Goal: Task Accomplishment & Management: Use online tool/utility

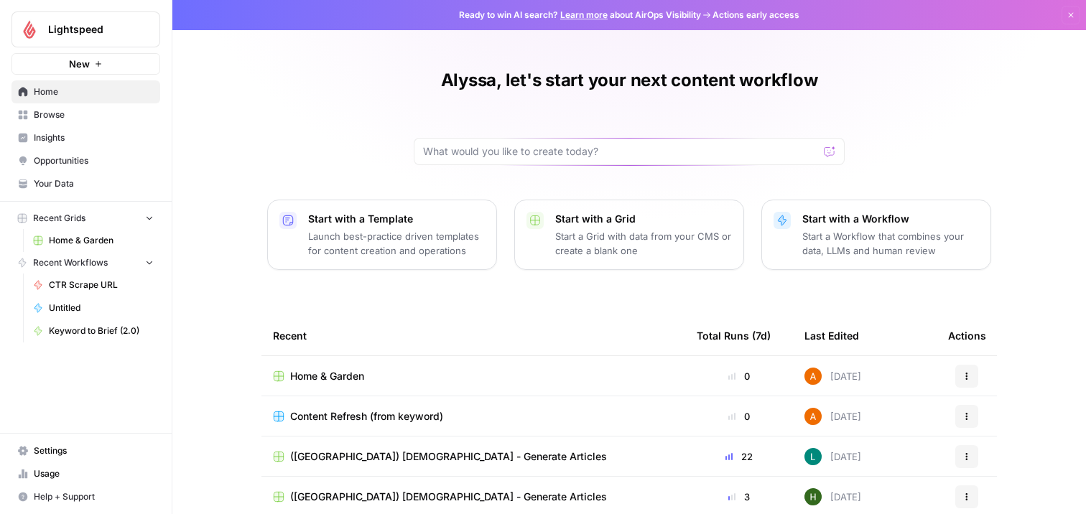
click at [325, 367] on td "Home & Garden" at bounding box center [473, 376] width 424 height 40
click at [333, 371] on span "Home & Garden" at bounding box center [327, 376] width 74 height 14
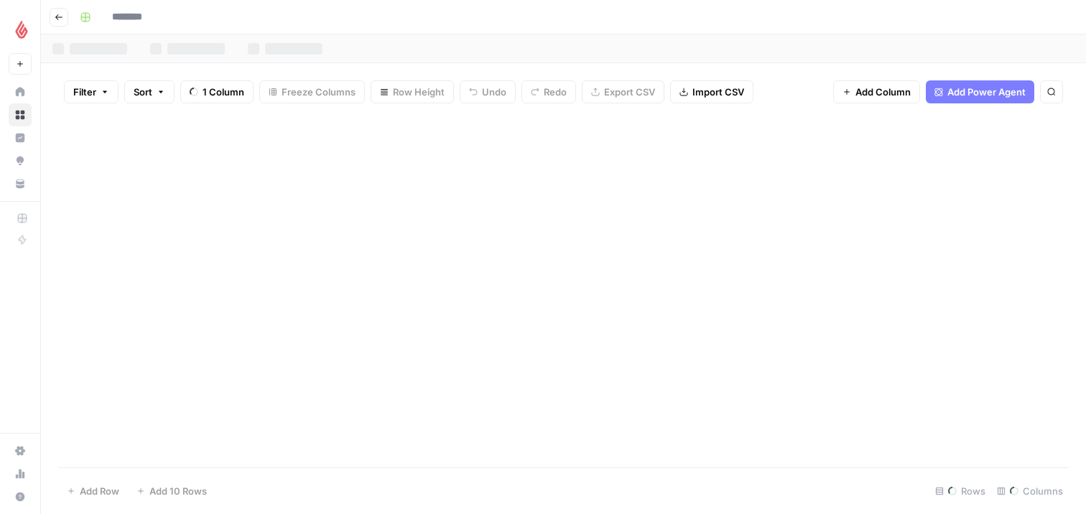
type input "**********"
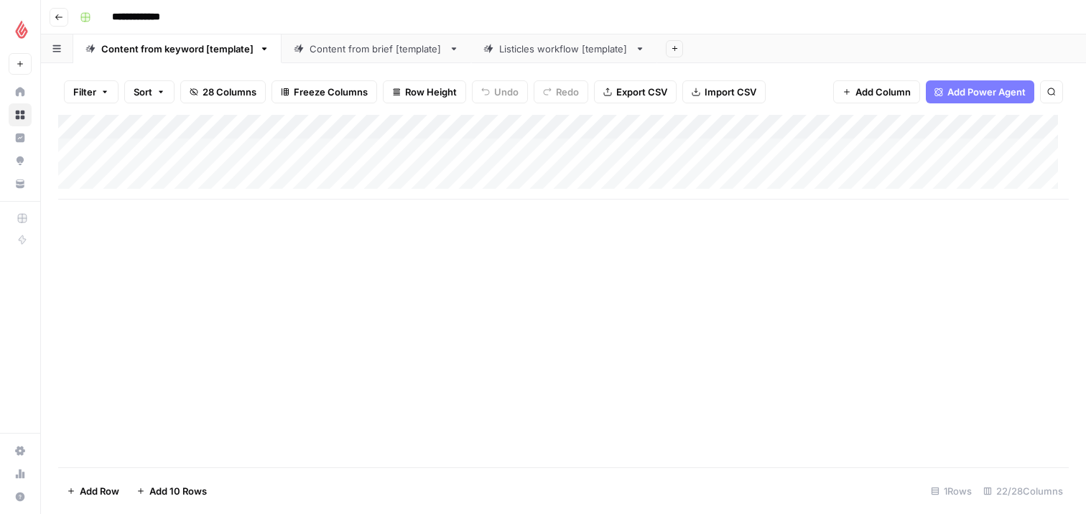
click at [378, 53] on div "Content from brief [template]" at bounding box center [377, 49] width 134 height 14
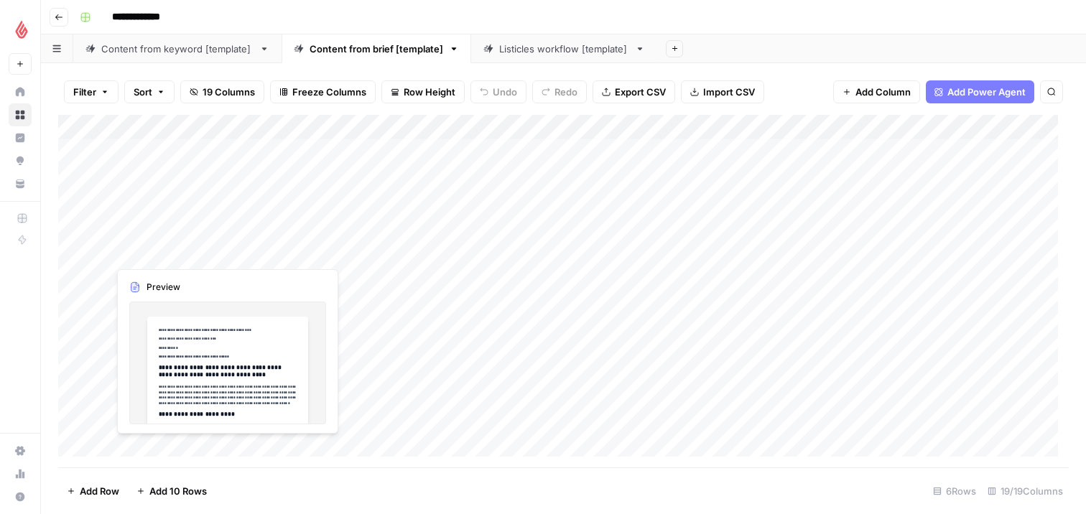
scroll to position [85, 0]
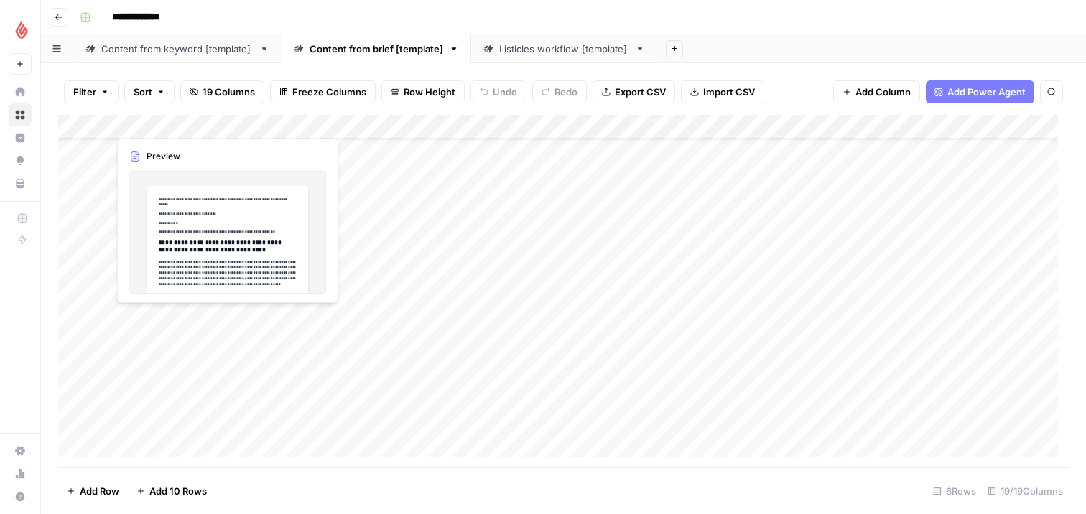
click at [170, 331] on div "Add Column" at bounding box center [563, 291] width 1011 height 353
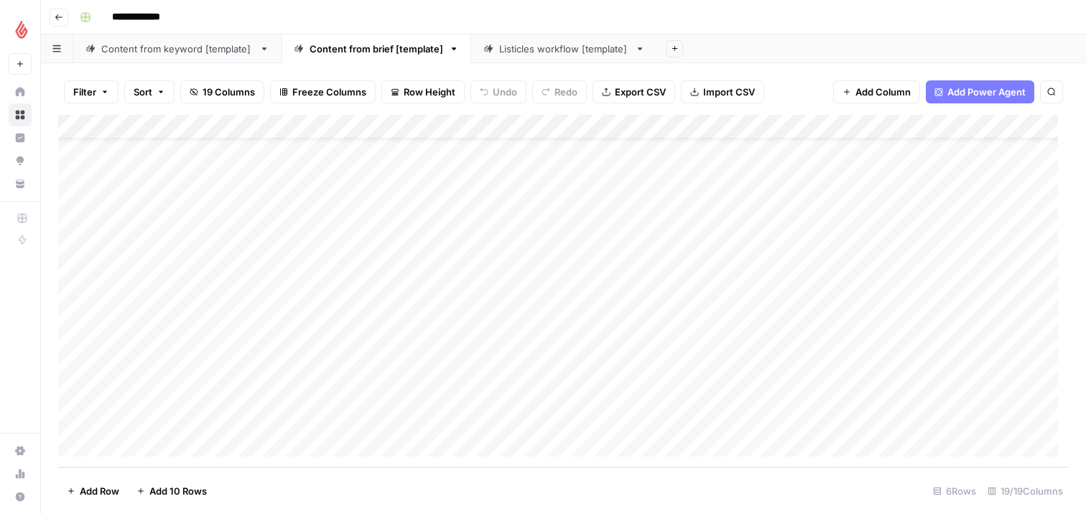
click at [218, 250] on div "Add Column" at bounding box center [563, 291] width 1011 height 353
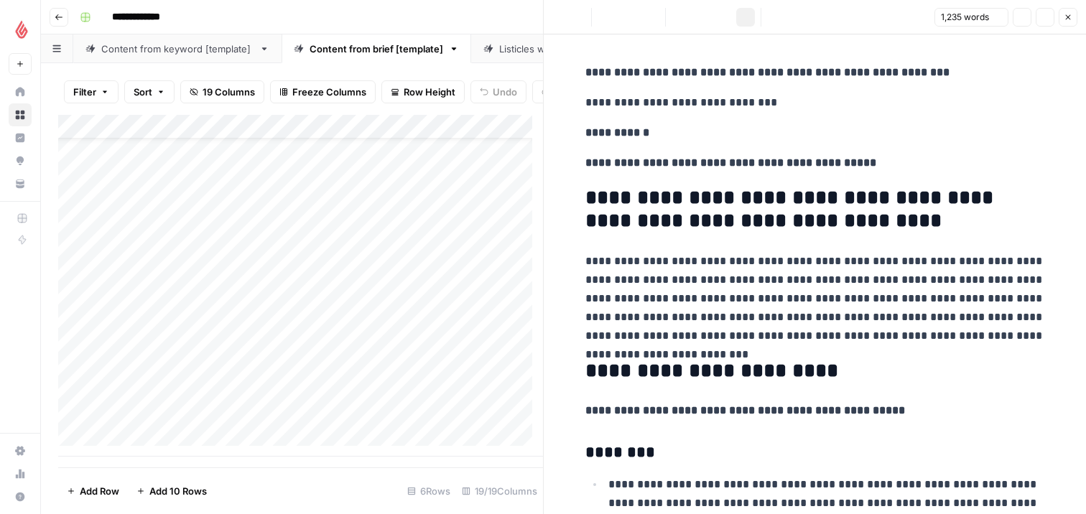
click at [157, 356] on div "Add Column" at bounding box center [300, 286] width 485 height 342
click at [158, 353] on div "Add Column" at bounding box center [300, 286] width 485 height 342
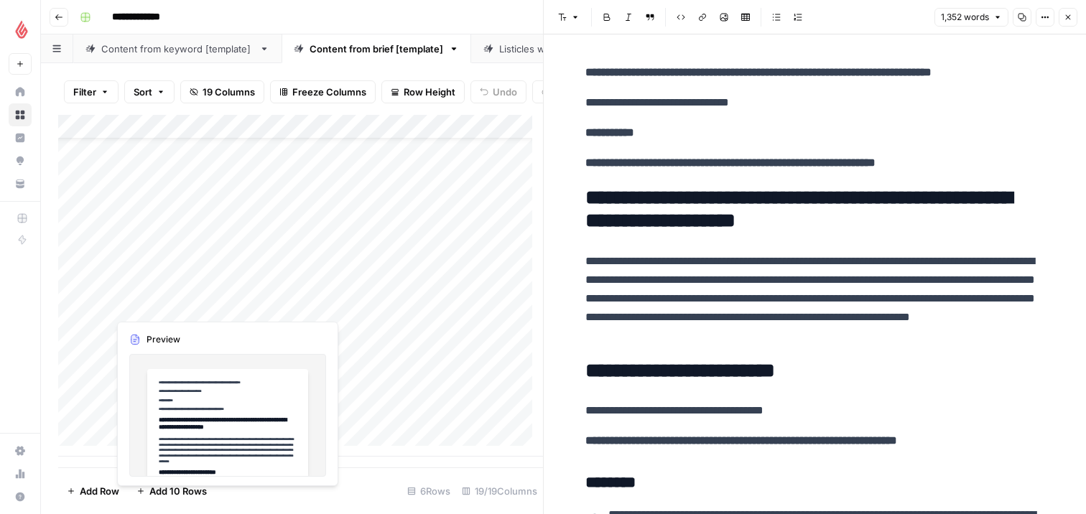
click at [151, 273] on div "Add Column" at bounding box center [300, 286] width 485 height 342
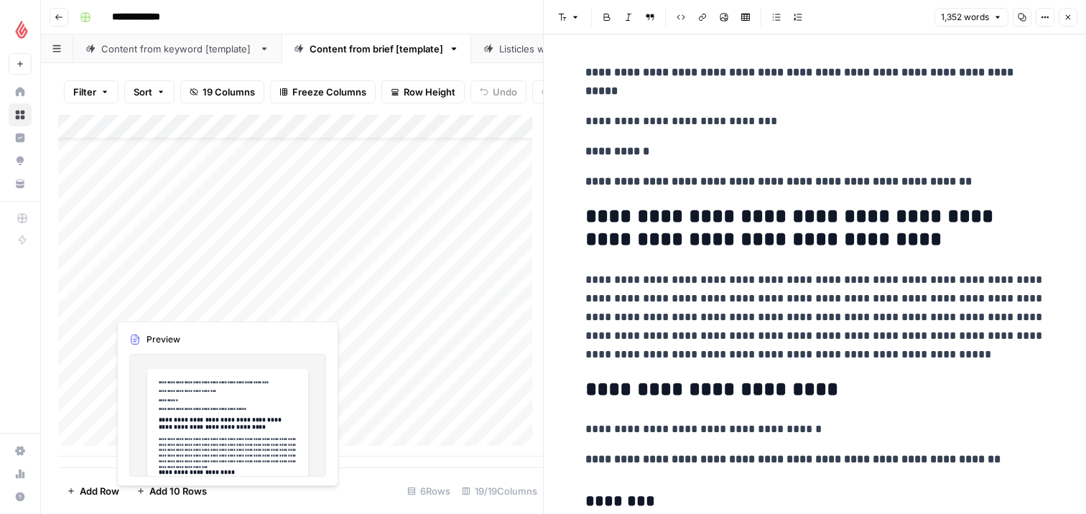
click at [140, 353] on div "Add Column" at bounding box center [300, 286] width 485 height 342
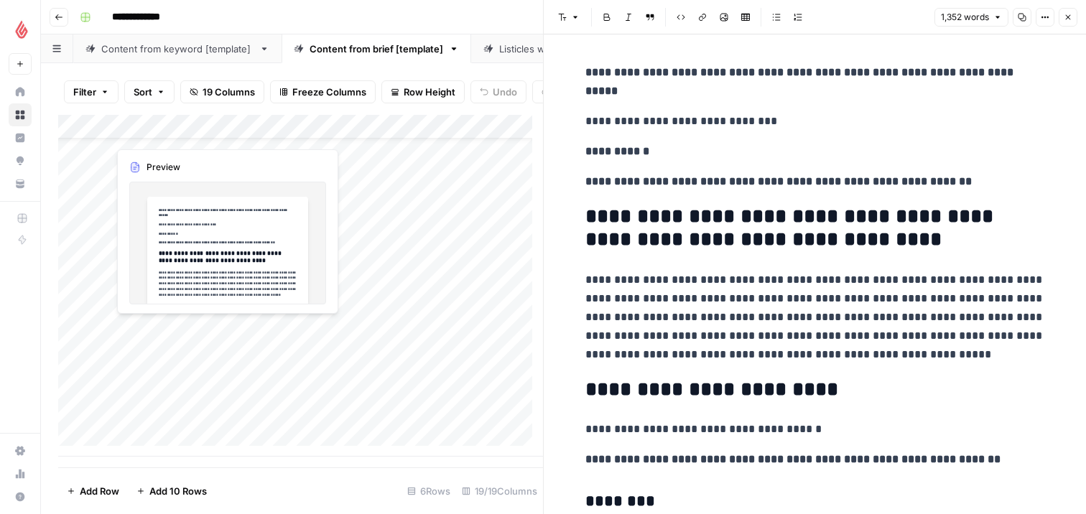
click at [153, 351] on div "Add Column" at bounding box center [300, 286] width 485 height 342
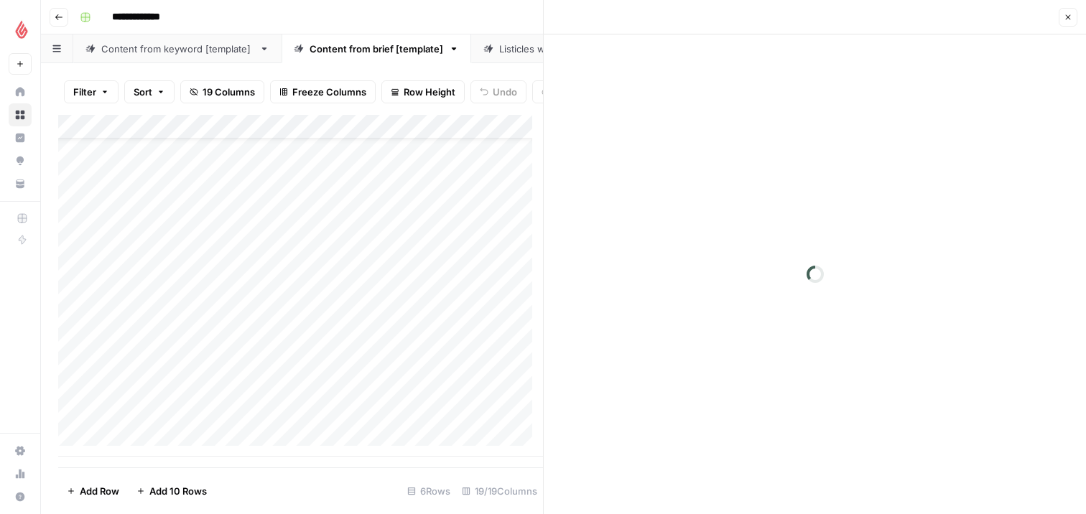
click at [153, 351] on div at bounding box center [173, 348] width 131 height 65
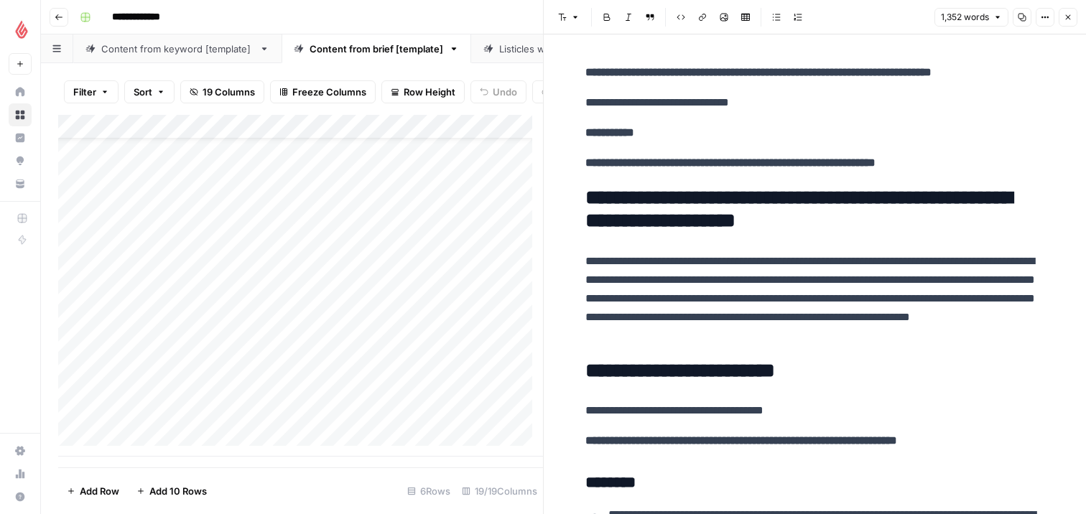
click at [825, 167] on strong "**********" at bounding box center [730, 162] width 290 height 11
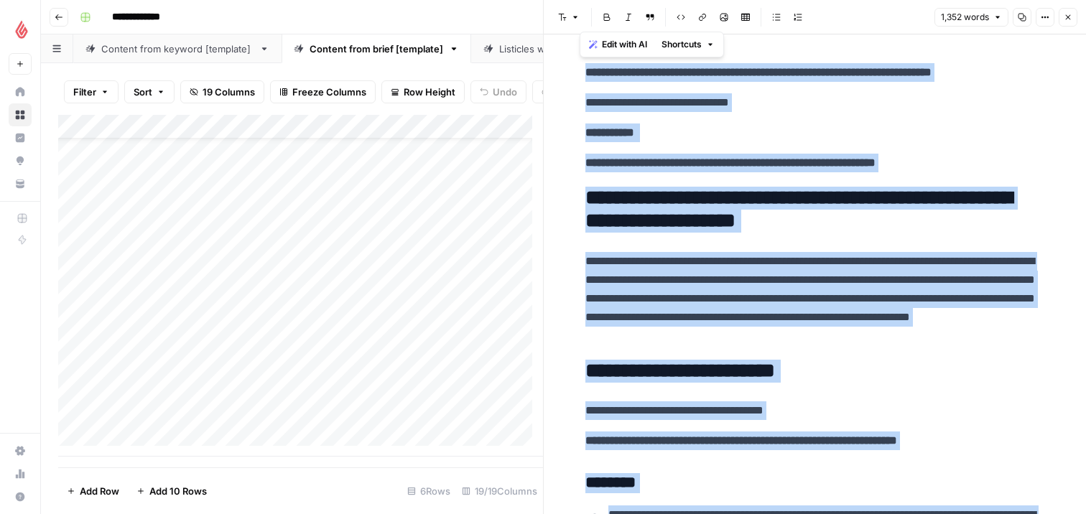
copy div "**********"
click at [1076, 17] on button "Close" at bounding box center [1068, 17] width 19 height 19
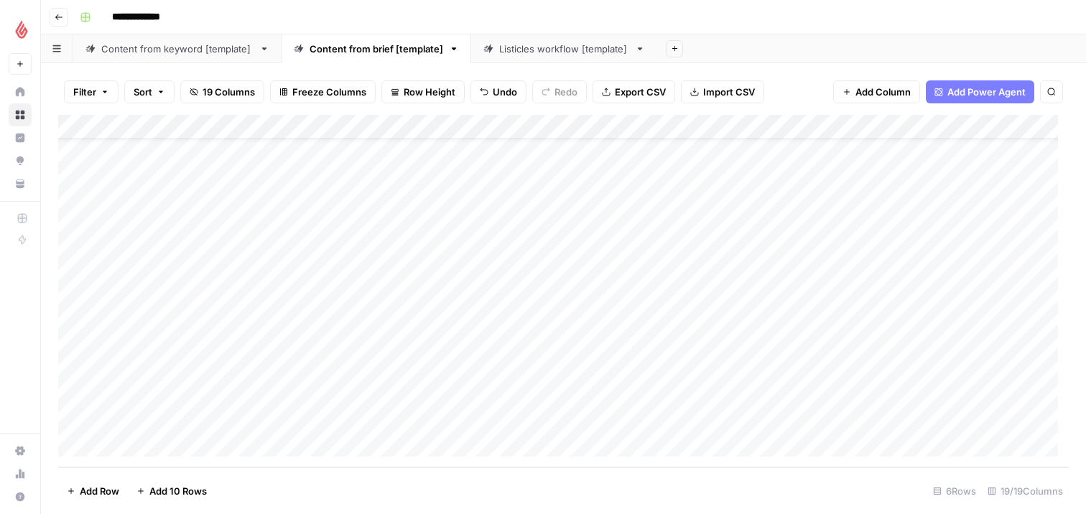
click at [196, 386] on div "Add Column" at bounding box center [563, 291] width 1011 height 353
click at [187, 386] on div "Add Column" at bounding box center [563, 291] width 1011 height 353
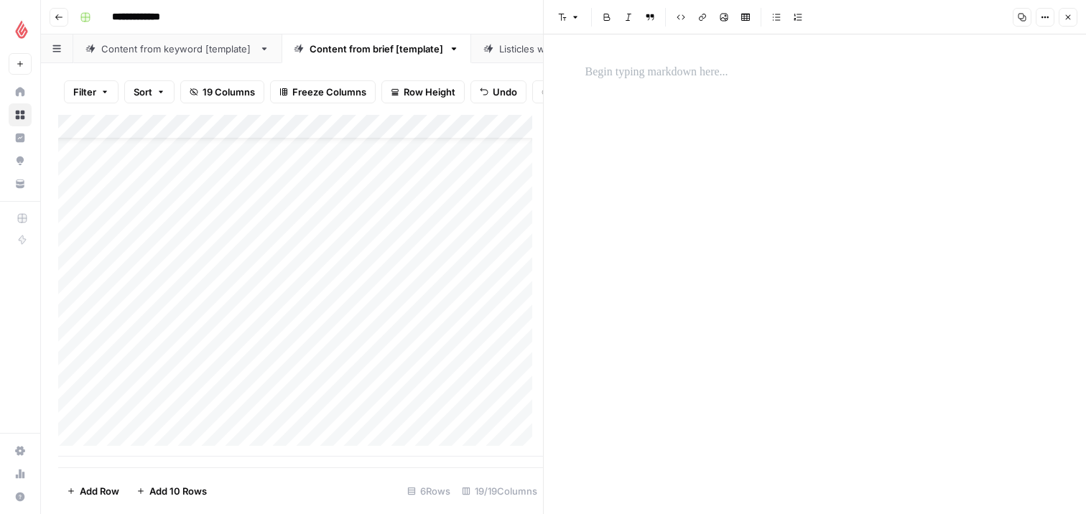
click at [716, 140] on div at bounding box center [815, 274] width 477 height 480
click at [696, 83] on div at bounding box center [815, 72] width 477 height 30
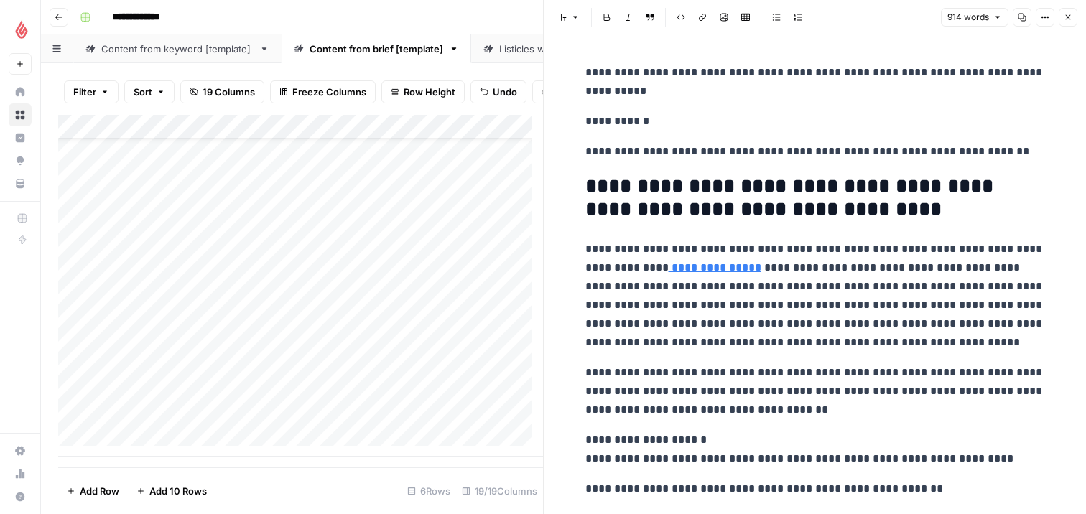
click at [1062, 19] on button "Close" at bounding box center [1068, 17] width 19 height 19
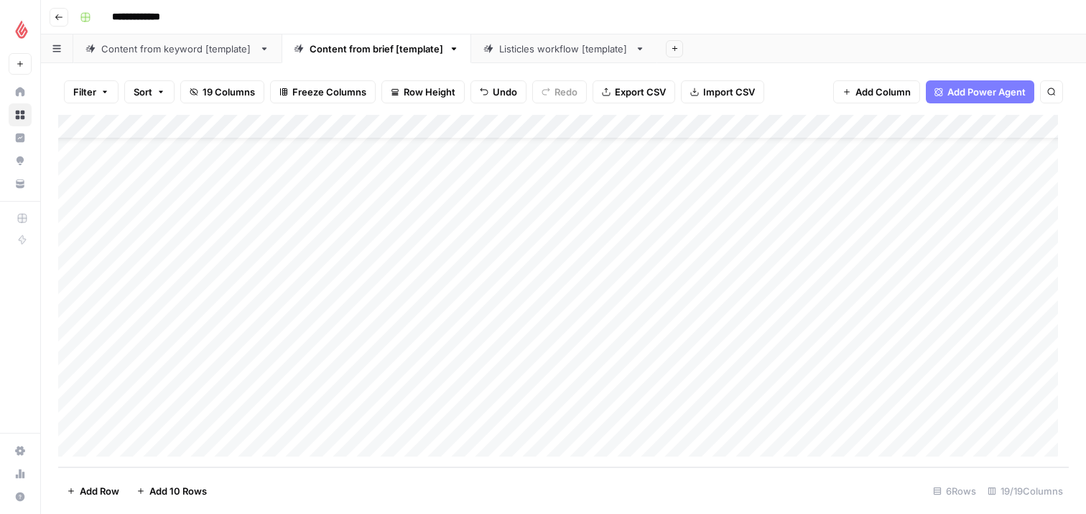
click at [296, 381] on div "Add Column" at bounding box center [563, 291] width 1011 height 353
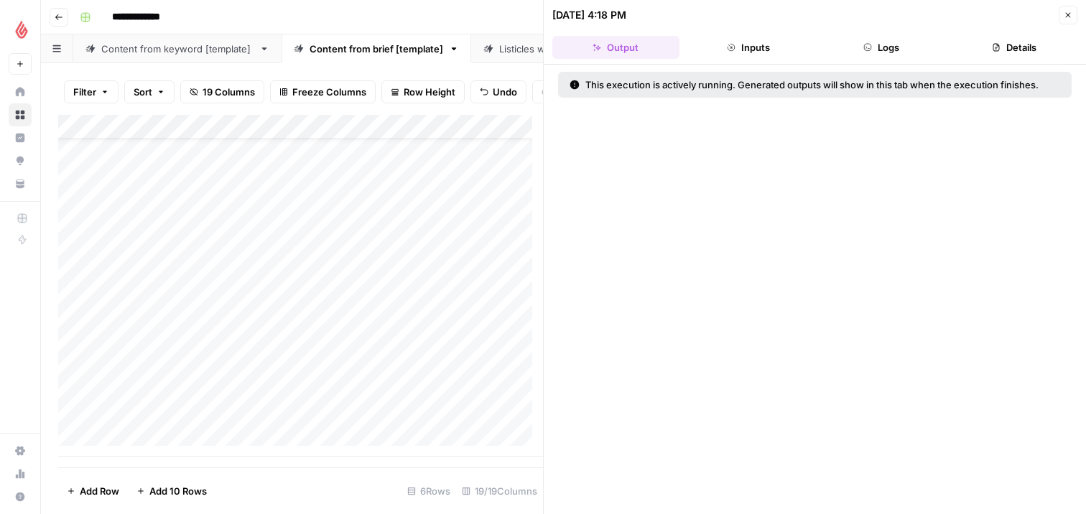
click at [1065, 14] on icon "button" at bounding box center [1068, 15] width 9 height 9
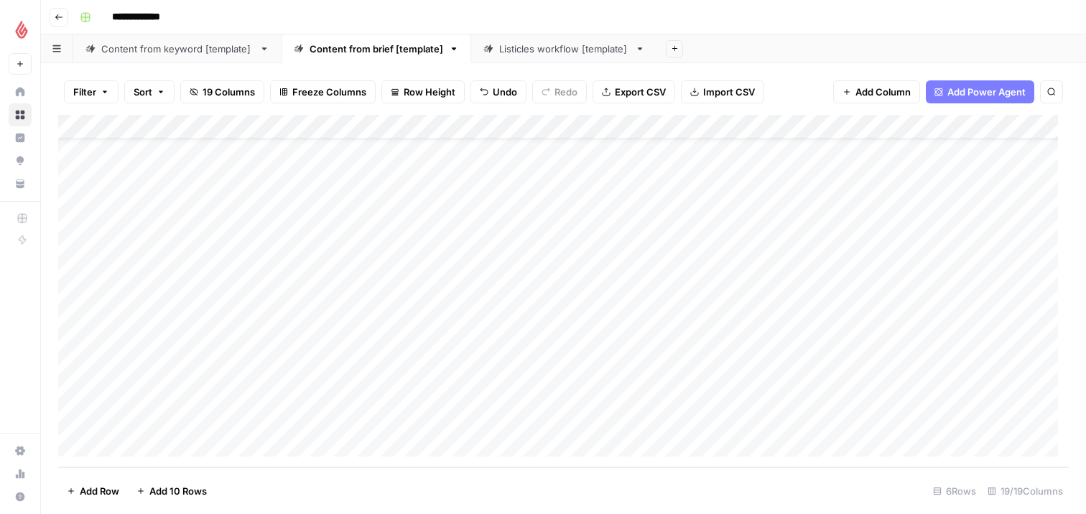
click at [277, 383] on div "Add Column" at bounding box center [563, 291] width 1011 height 353
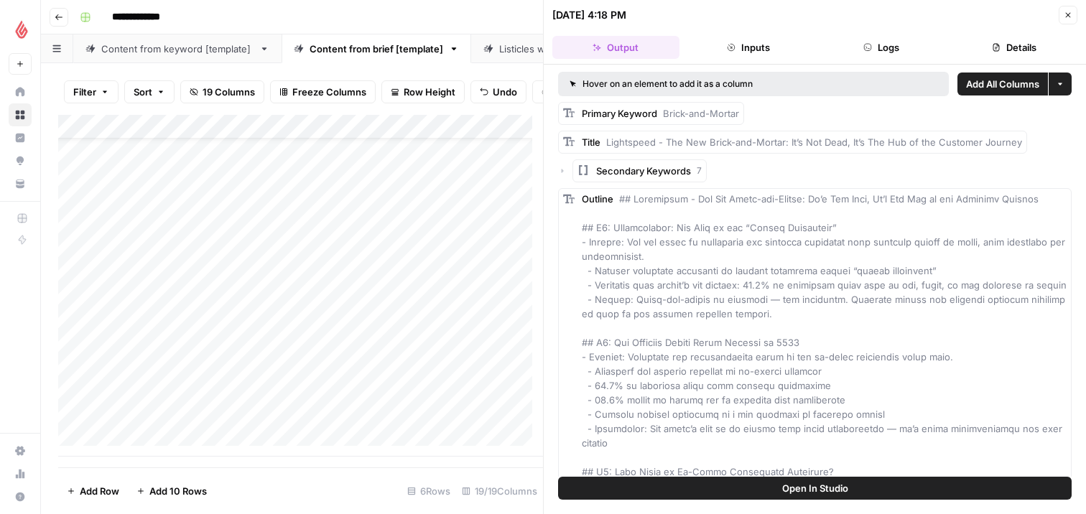
click at [1060, 11] on button "Close" at bounding box center [1068, 15] width 19 height 19
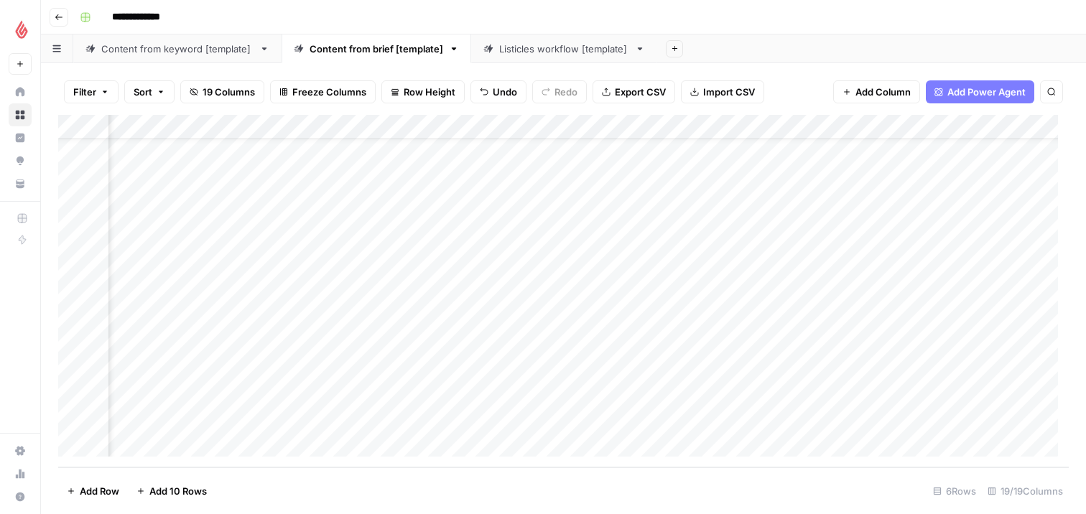
scroll to position [85, 1027]
click at [571, 382] on div "Add Column" at bounding box center [563, 291] width 1011 height 353
click at [514, 392] on div "Add Column" at bounding box center [563, 291] width 1011 height 353
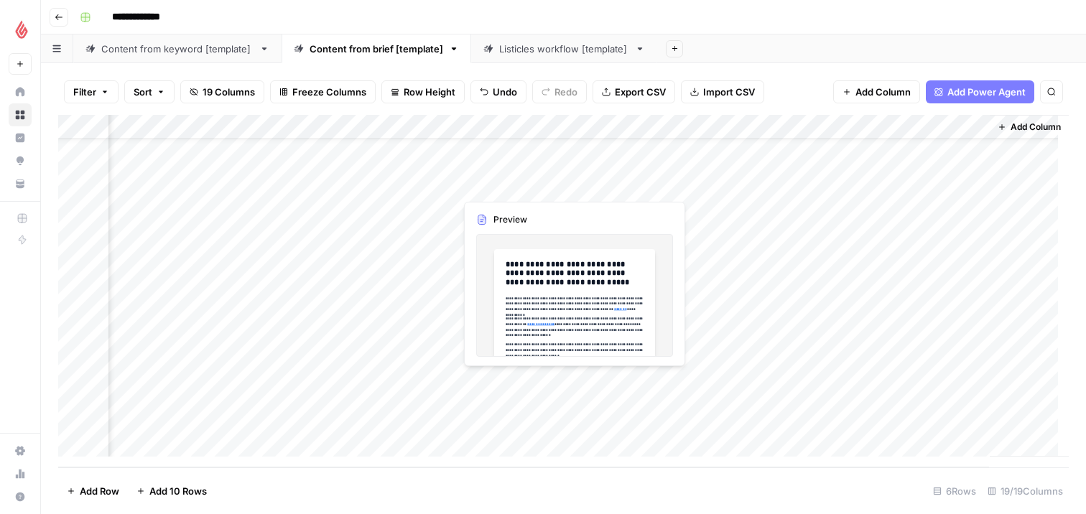
click at [514, 392] on div "Add Column" at bounding box center [563, 291] width 1011 height 353
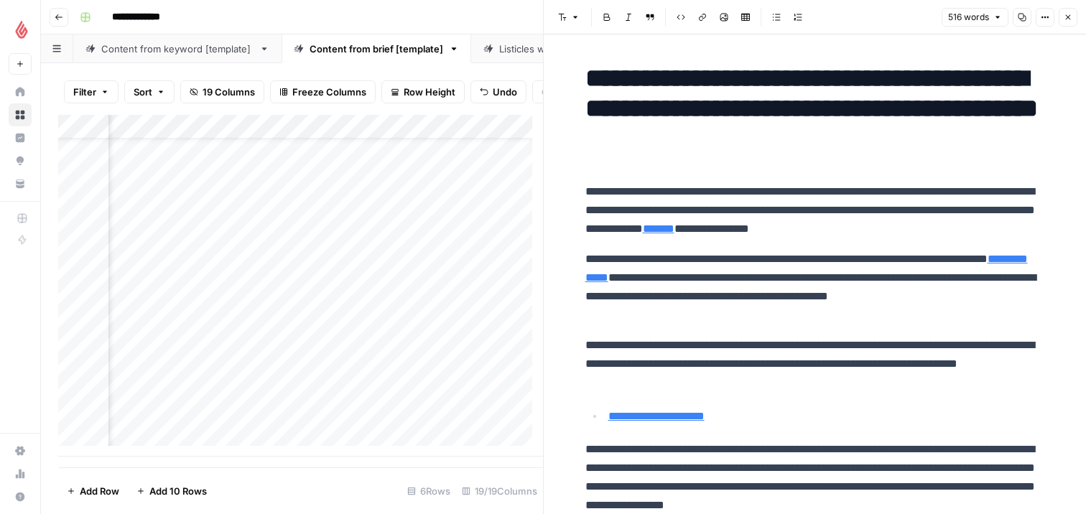
click at [843, 270] on p "**********" at bounding box center [815, 287] width 460 height 75
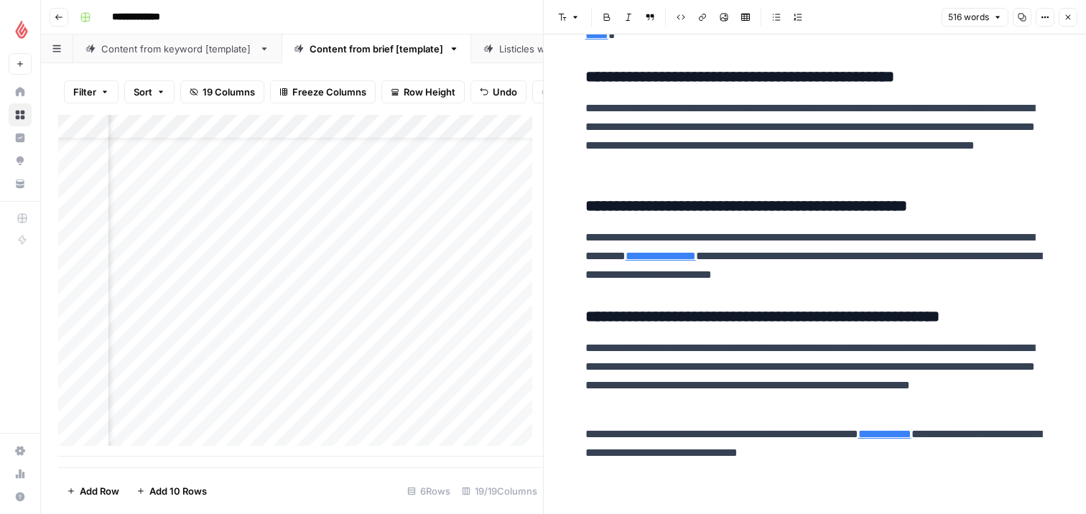
scroll to position [1006, 0]
click at [807, 391] on p "**********" at bounding box center [815, 376] width 460 height 75
click at [874, 450] on p "**********" at bounding box center [815, 443] width 460 height 37
click at [988, 12] on span "516 words" at bounding box center [968, 17] width 41 height 13
drag, startPoint x: 991, startPoint y: 57, endPoint x: 989, endPoint y: 74, distance: 17.4
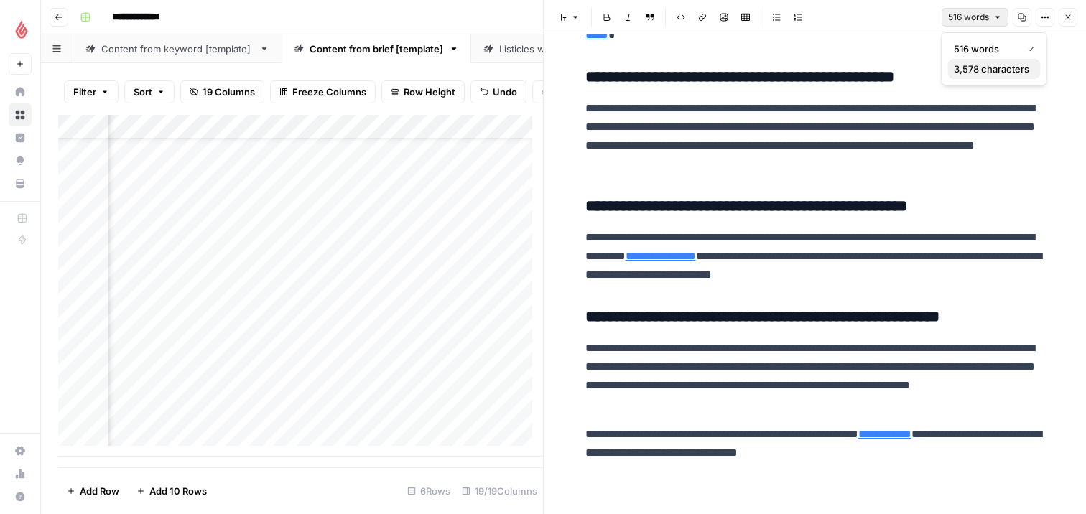
click at [989, 74] on div "516 words 3,578 characters" at bounding box center [995, 58] width 106 height 53
click at [989, 74] on span "3,578 characters" at bounding box center [991, 69] width 75 height 14
click at [950, 12] on span "3,578 characters" at bounding box center [954, 17] width 69 height 13
click at [954, 42] on span "516 words" at bounding box center [971, 49] width 88 height 14
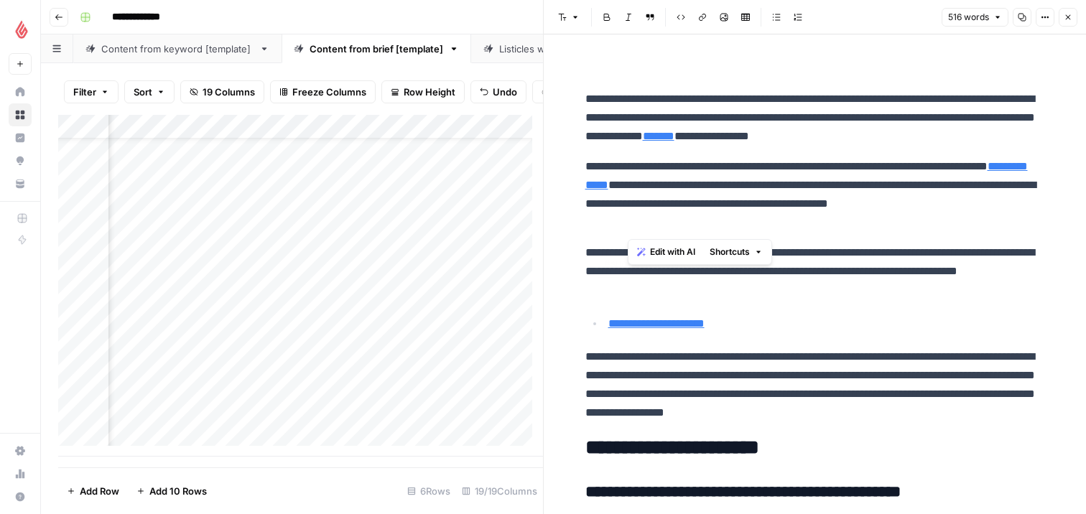
scroll to position [0, 0]
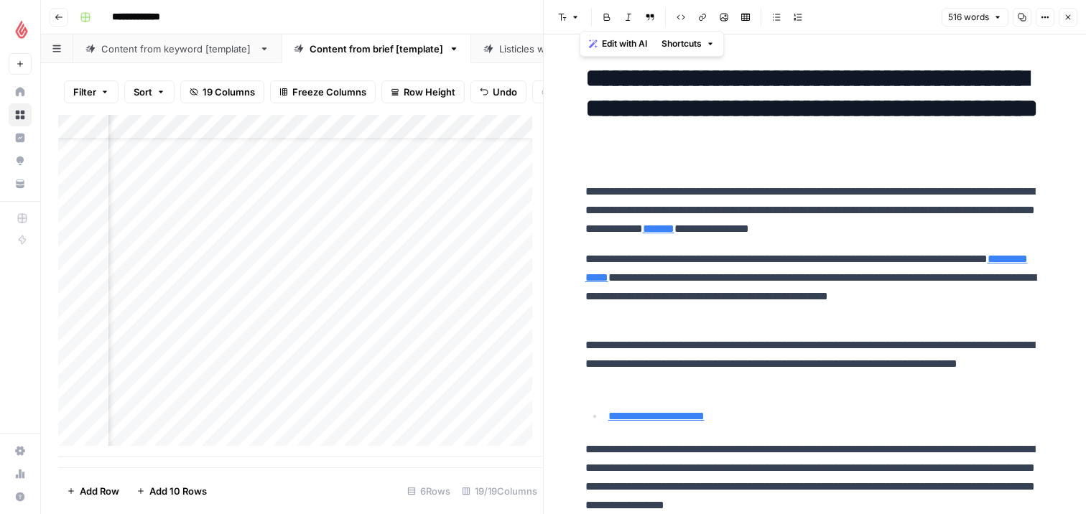
drag, startPoint x: 930, startPoint y: 456, endPoint x: 541, endPoint y: 27, distance: 578.8
click at [543, 27] on div "**********" at bounding box center [814, 257] width 543 height 514
click at [607, 47] on span "Edit with AI" at bounding box center [624, 43] width 45 height 13
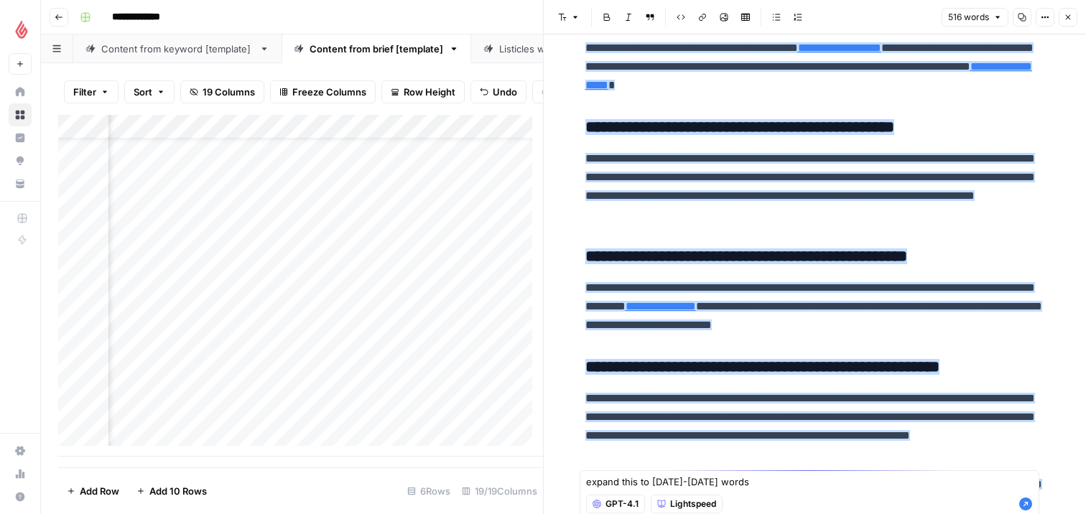
type textarea "expand this to [DATE]-[DATE] words"
click at [1024, 505] on icon "button" at bounding box center [1025, 504] width 13 height 13
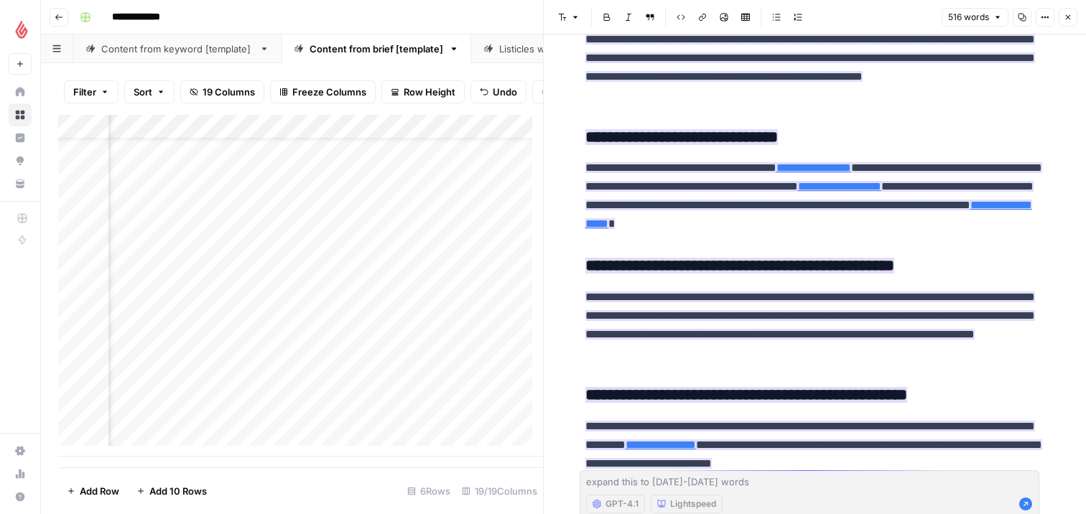
scroll to position [816, 0]
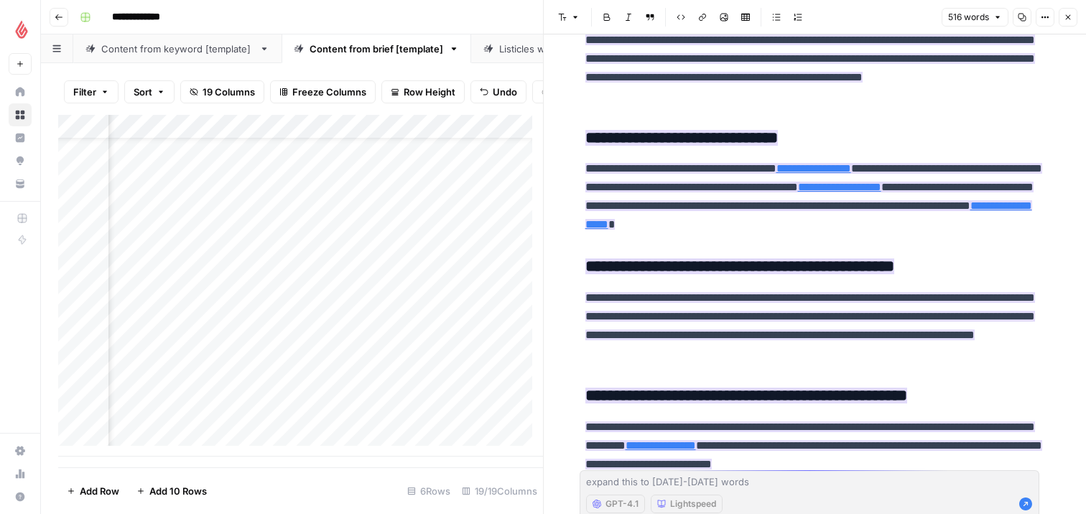
click at [1065, 19] on icon "button" at bounding box center [1068, 17] width 9 height 9
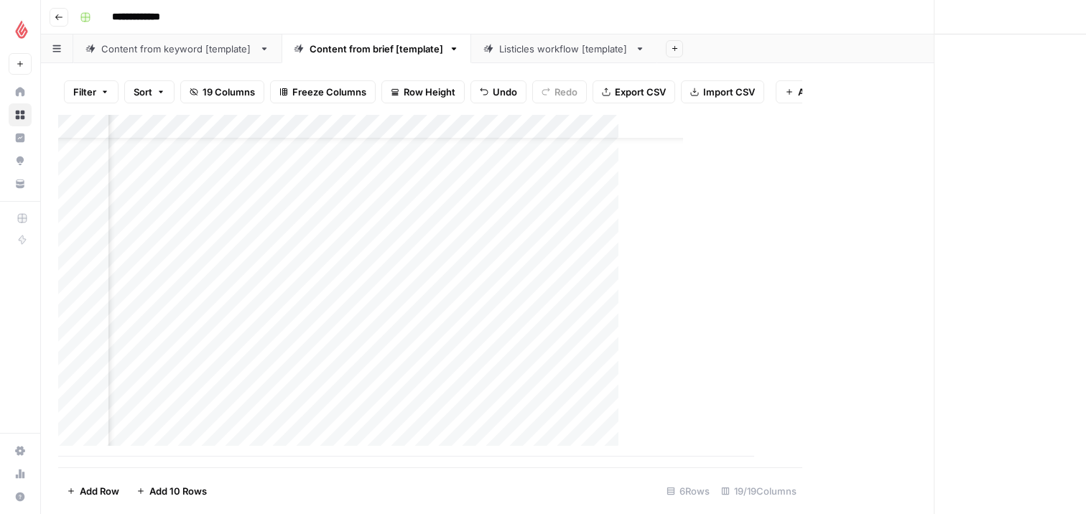
scroll to position [85, 1593]
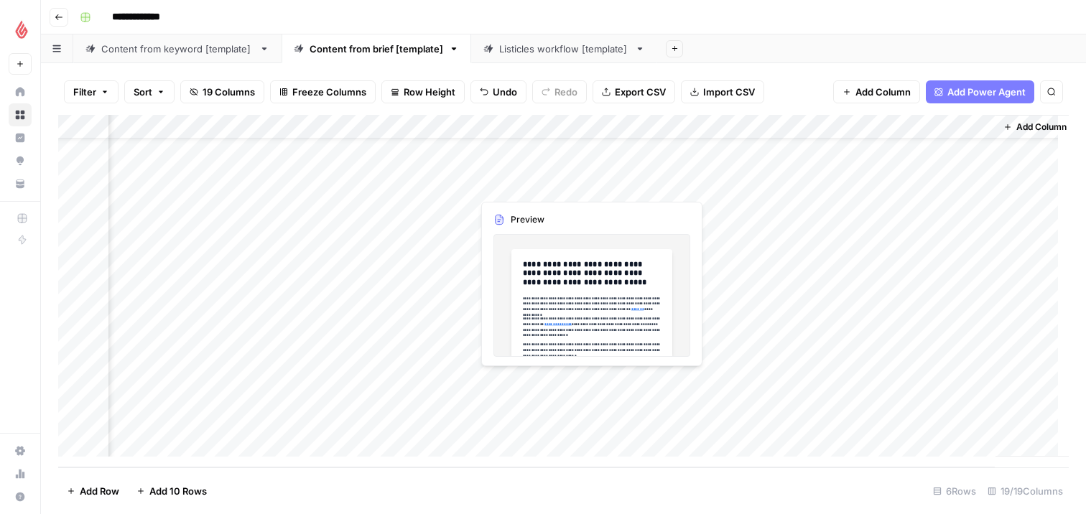
click at [533, 403] on div "Add Column" at bounding box center [563, 291] width 1011 height 353
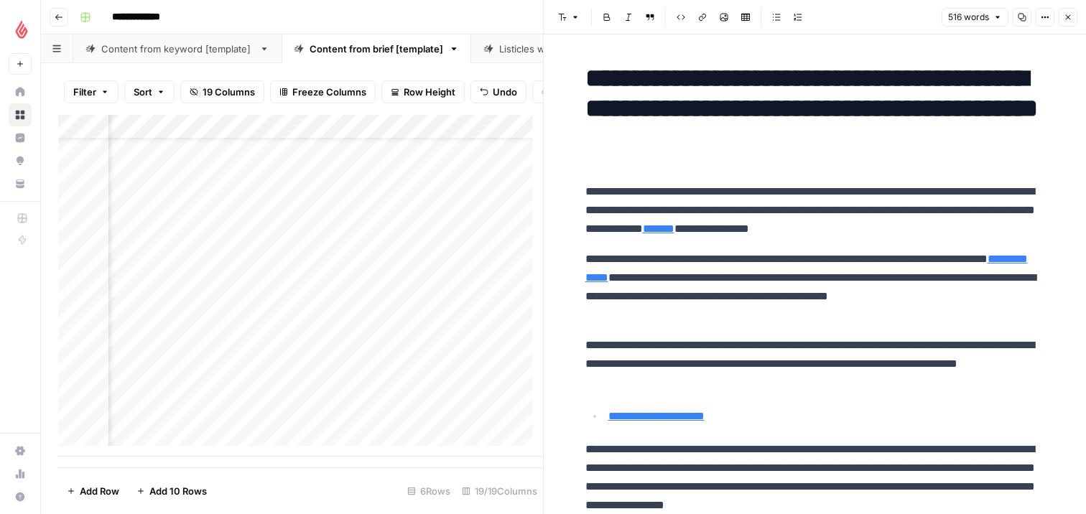
click at [806, 315] on p "**********" at bounding box center [815, 287] width 460 height 75
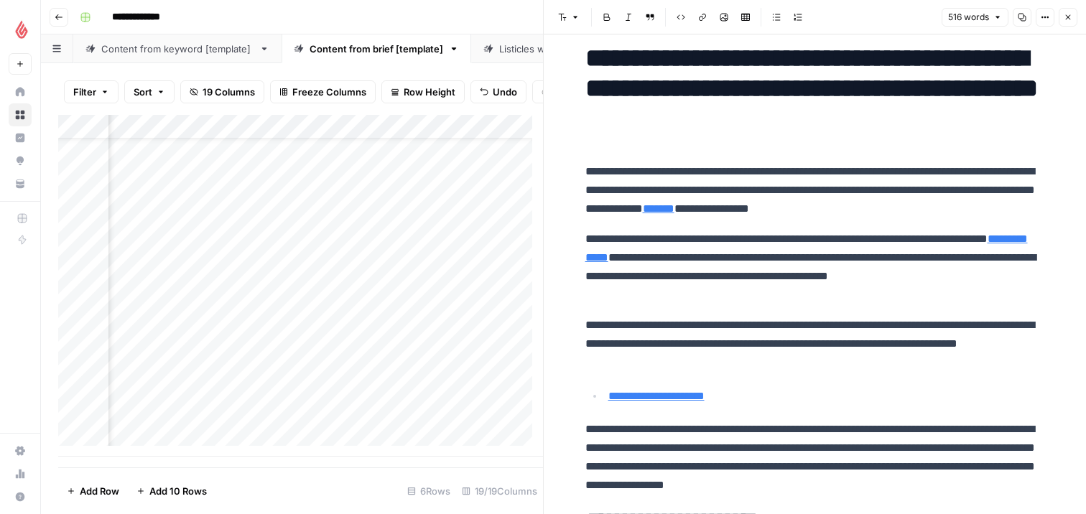
scroll to position [7, 0]
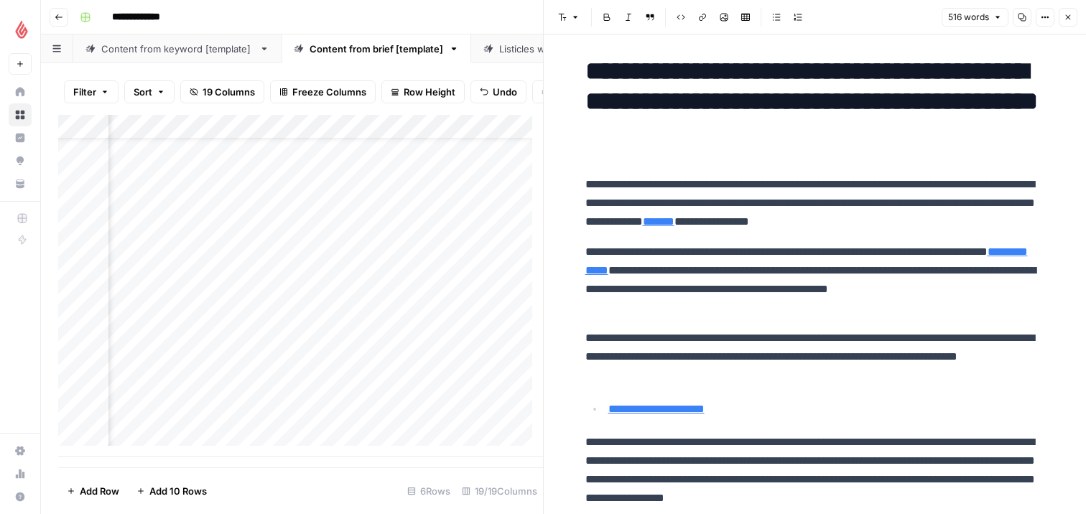
click at [680, 409] on link "**********" at bounding box center [656, 409] width 96 height 11
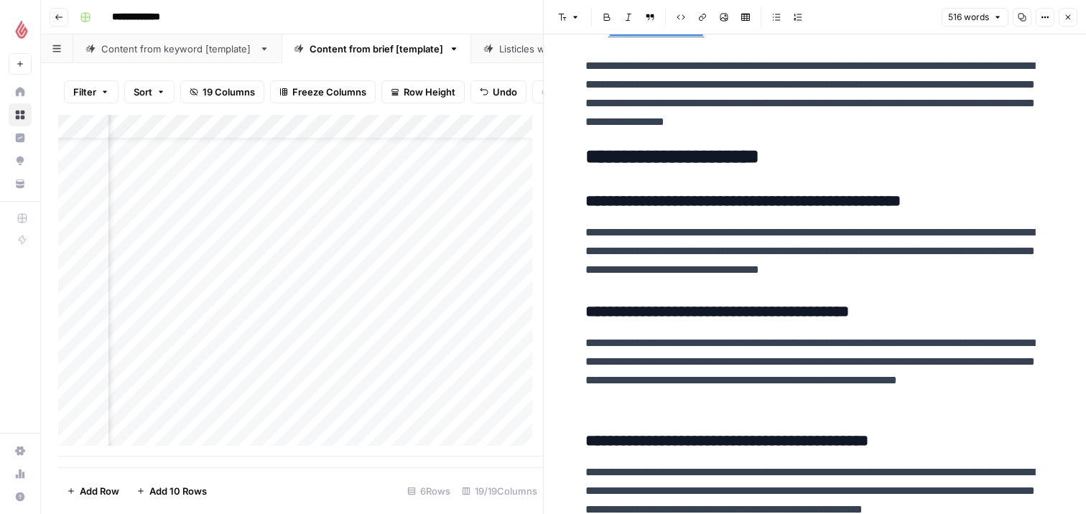
scroll to position [310, 0]
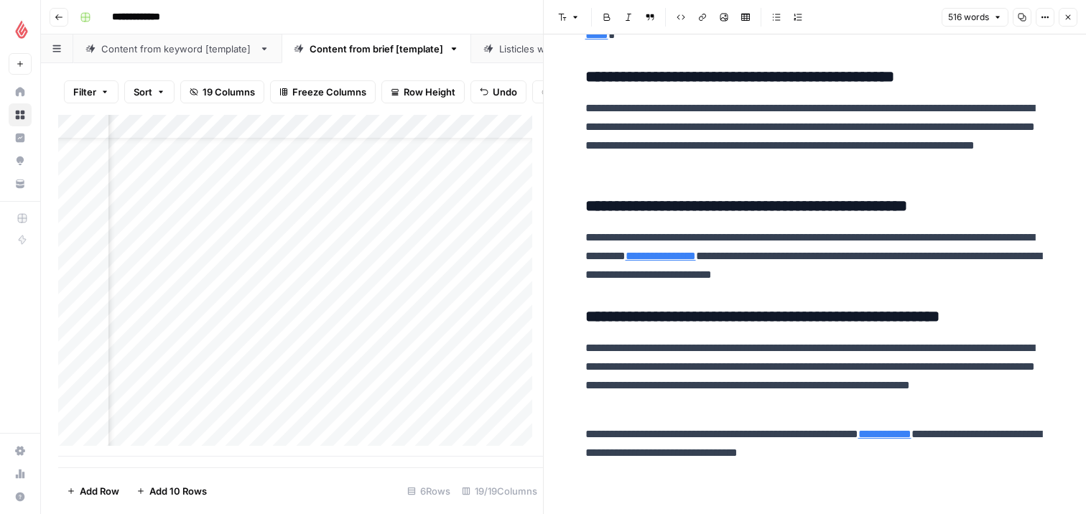
scroll to position [1006, 0]
click at [1072, 21] on icon "button" at bounding box center [1068, 17] width 9 height 9
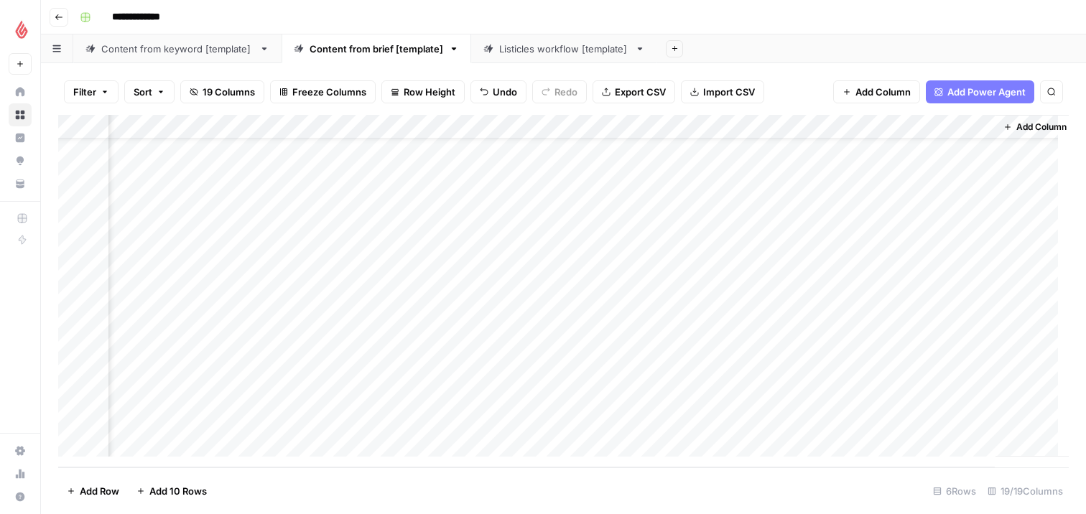
click at [672, 394] on div "Add Column" at bounding box center [563, 291] width 1011 height 353
click at [832, 401] on div "Add Column" at bounding box center [563, 291] width 1011 height 353
click at [721, 396] on div "Add Column" at bounding box center [563, 291] width 1011 height 353
click at [803, 396] on div "Add Column" at bounding box center [563, 291] width 1011 height 353
click at [679, 390] on div "Add Column" at bounding box center [563, 291] width 1011 height 353
